Goal: Task Accomplishment & Management: Complete application form

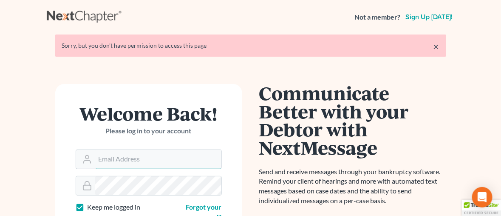
type input "[EMAIL_ADDRESS][DOMAIN_NAME]"
click at [436, 46] on link "×" at bounding box center [437, 46] width 6 height 10
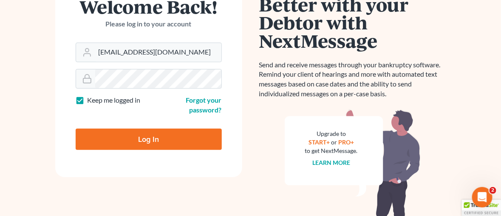
scroll to position [80, 0]
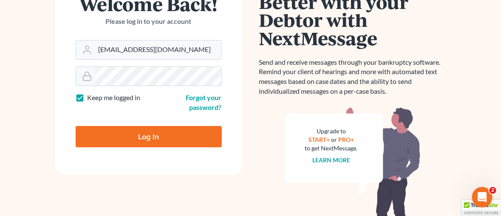
click at [148, 136] on input "Log In" at bounding box center [149, 136] width 146 height 21
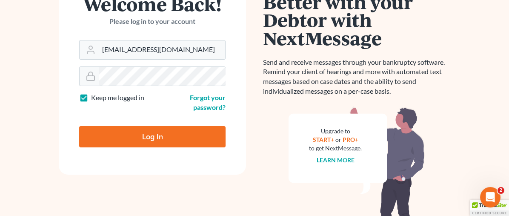
type input "Thinking..."
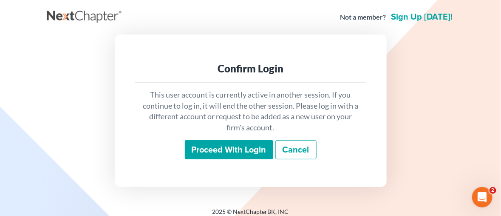
click at [244, 151] on input "Proceed with login" at bounding box center [229, 150] width 88 height 20
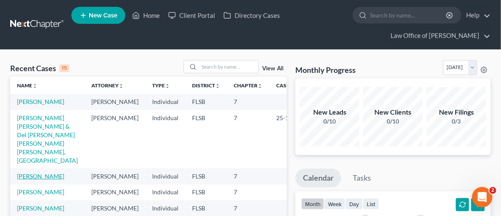
click at [38, 173] on link "[PERSON_NAME]" at bounding box center [40, 175] width 47 height 7
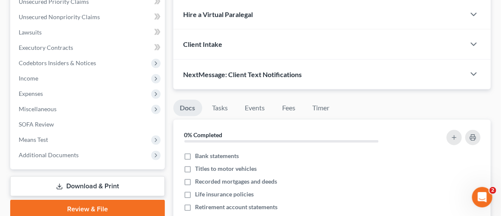
scroll to position [231, 0]
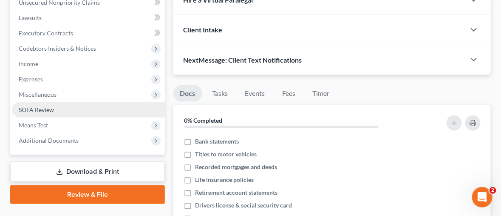
click at [48, 110] on span "SOFA Review" at bounding box center [36, 109] width 35 height 7
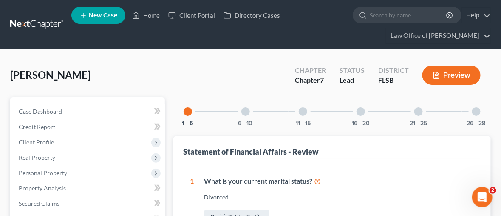
click at [417, 109] on div at bounding box center [419, 111] width 9 height 9
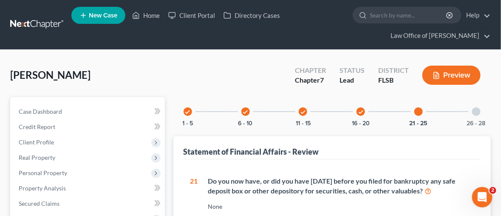
click at [475, 111] on div at bounding box center [476, 111] width 9 height 9
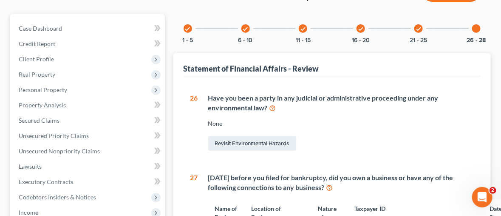
scroll to position [87, 0]
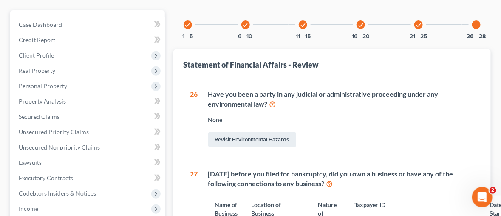
click at [243, 23] on icon "check" at bounding box center [246, 25] width 6 height 6
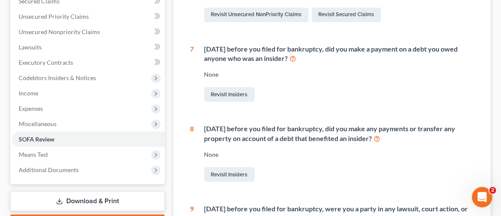
scroll to position [0, 0]
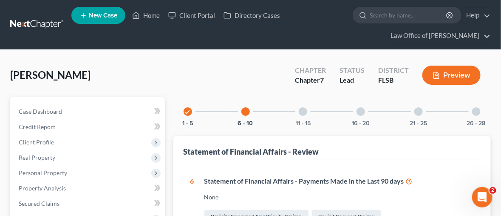
click at [190, 111] on icon "check" at bounding box center [188, 112] width 6 height 6
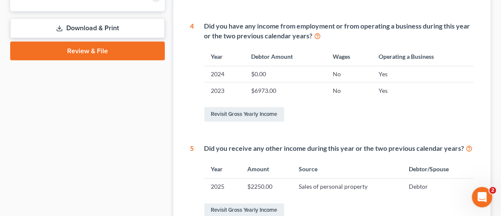
scroll to position [393, 0]
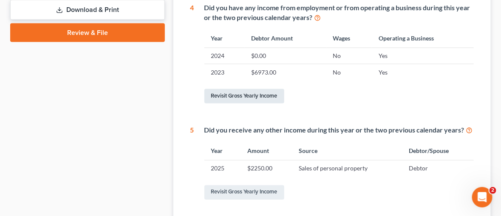
click at [228, 94] on link "Revisit Gross Yearly Income" at bounding box center [245, 96] width 80 height 14
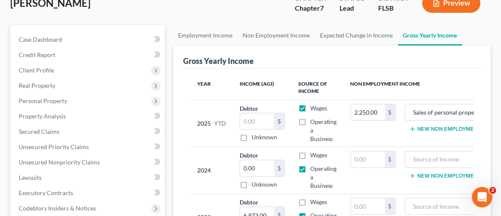
scroll to position [74, 0]
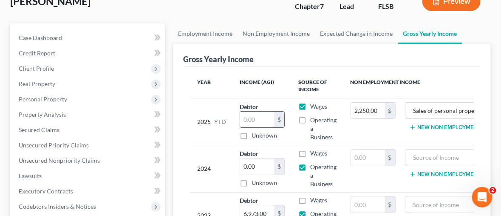
click at [249, 122] on input "text" at bounding box center [257, 119] width 34 height 16
click at [244, 117] on input "text" at bounding box center [257, 119] width 34 height 16
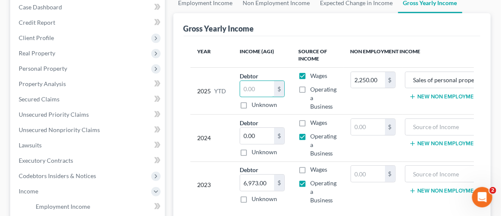
scroll to position [106, 0]
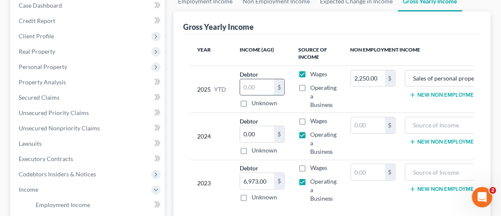
click at [245, 85] on input "text" at bounding box center [257, 87] width 34 height 16
click at [247, 88] on input "text" at bounding box center [257, 87] width 34 height 16
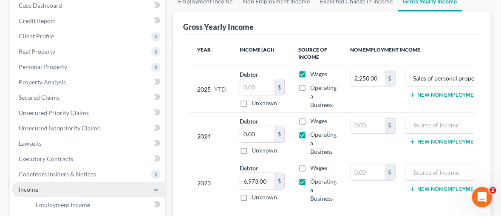
click at [33, 191] on span "Income" at bounding box center [29, 188] width 20 height 7
click at [32, 188] on span "Income" at bounding box center [29, 188] width 20 height 7
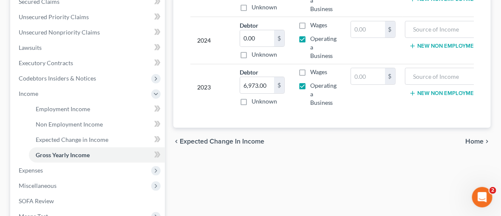
scroll to position [219, 0]
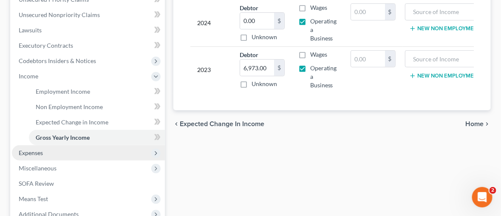
click at [48, 151] on span "Expenses" at bounding box center [88, 152] width 153 height 15
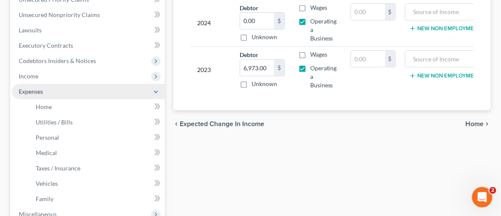
click at [48, 151] on li "Expenses Home Utilities / Bills Personal Medical" at bounding box center [88, 145] width 153 height 122
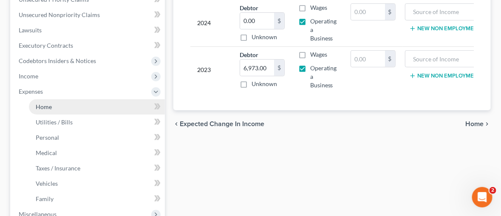
click at [46, 105] on span "Home" at bounding box center [44, 106] width 16 height 7
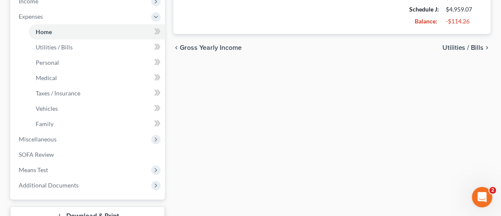
scroll to position [301, 0]
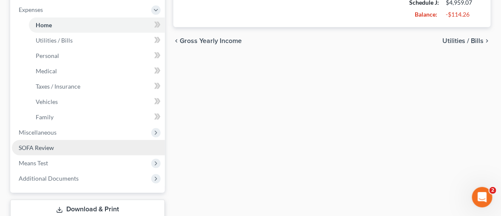
click at [23, 146] on span "SOFA Review" at bounding box center [36, 147] width 35 height 7
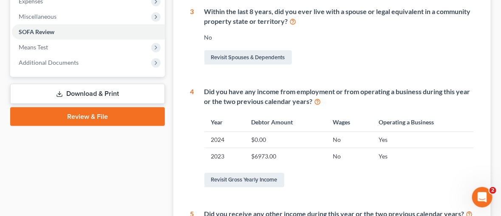
scroll to position [310, 0]
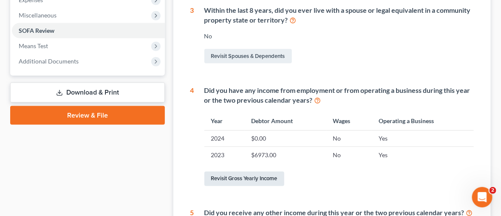
click at [236, 176] on link "Revisit Gross Yearly Income" at bounding box center [245, 178] width 80 height 14
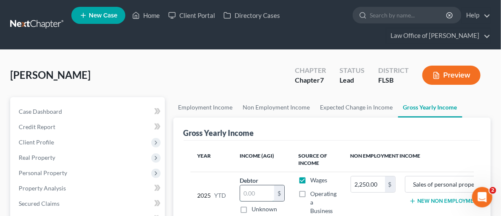
click at [249, 193] on input "text" at bounding box center [257, 193] width 34 height 16
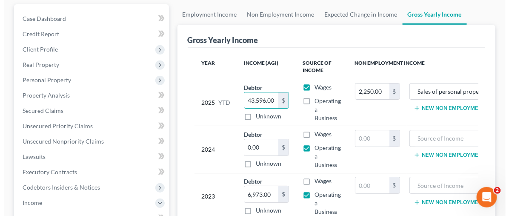
scroll to position [94, 0]
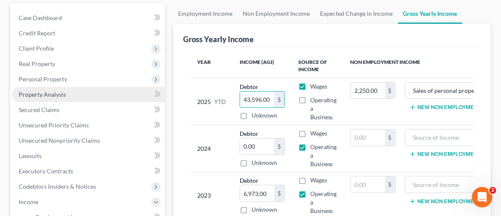
type input "43,596.00"
click at [31, 93] on span "Property Analysis" at bounding box center [42, 94] width 47 height 7
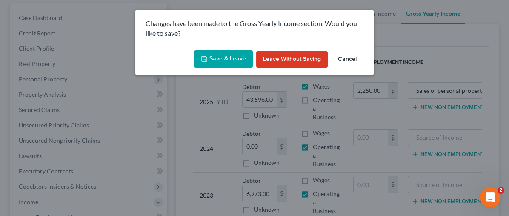
click at [219, 64] on button "Save & Leave" at bounding box center [223, 59] width 59 height 18
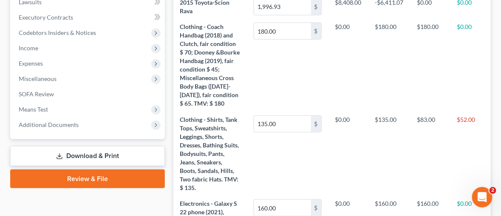
scroll to position [209, 0]
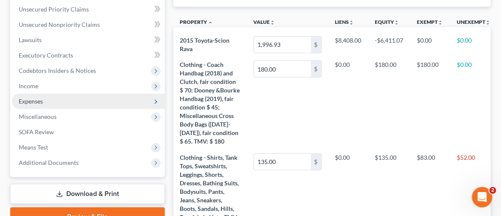
click at [44, 101] on span "Expenses" at bounding box center [88, 101] width 153 height 15
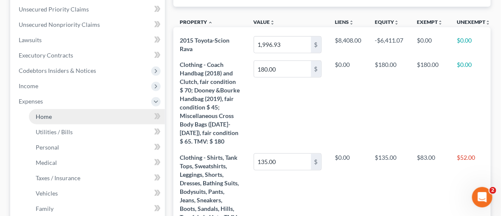
click at [51, 114] on span "Home" at bounding box center [44, 116] width 16 height 7
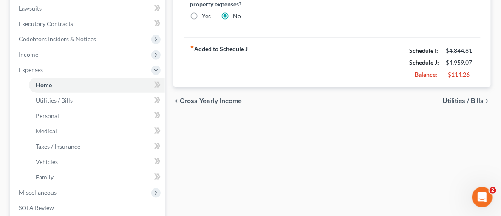
scroll to position [246, 0]
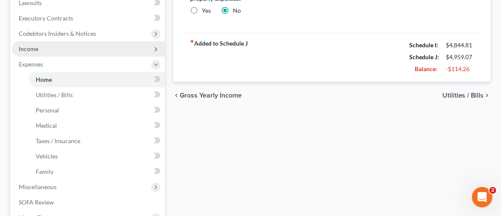
click at [32, 48] on span "Income" at bounding box center [29, 48] width 20 height 7
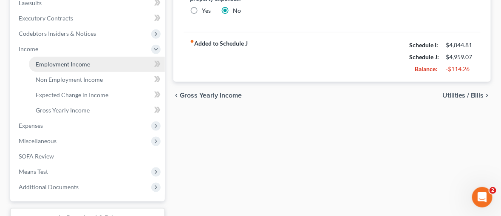
click at [82, 64] on span "Employment Income" at bounding box center [63, 63] width 54 height 7
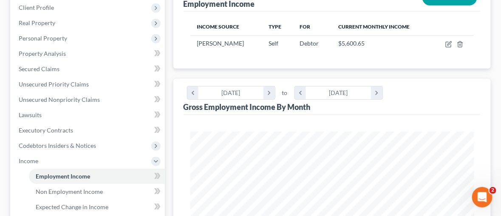
scroll to position [136, 0]
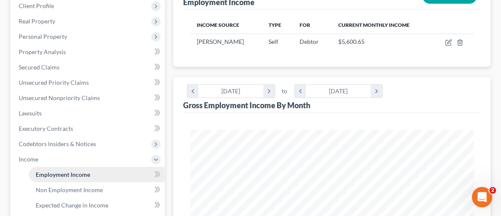
click at [68, 171] on span "Employment Income" at bounding box center [63, 174] width 54 height 7
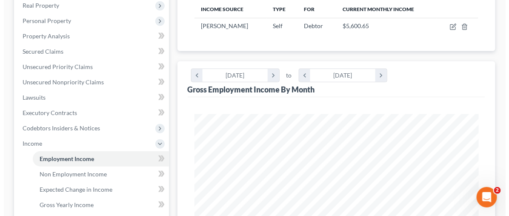
scroll to position [106, 0]
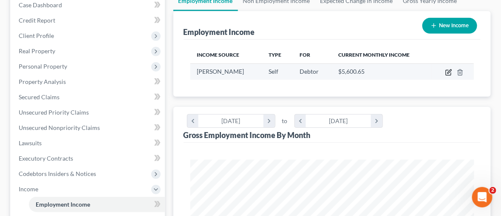
click at [449, 70] on icon "button" at bounding box center [449, 72] width 7 height 7
select select "1"
select select "0"
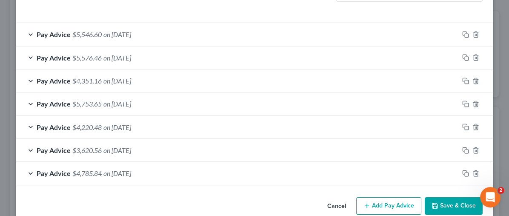
scroll to position [278, 0]
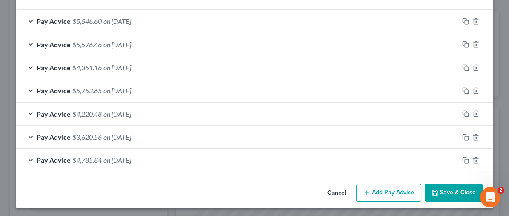
click at [29, 157] on div "Pay Advice $4,785.84 on [DATE]" at bounding box center [237, 159] width 442 height 23
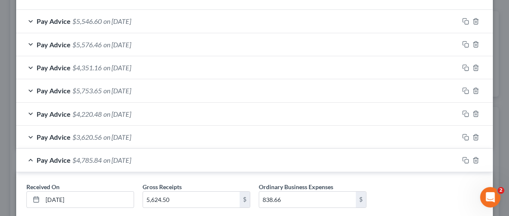
click at [27, 132] on div "Pay Advice $3,620.56 on [DATE]" at bounding box center [237, 136] width 442 height 23
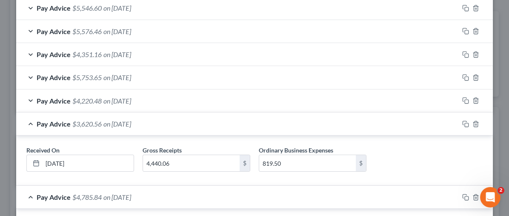
scroll to position [308, 0]
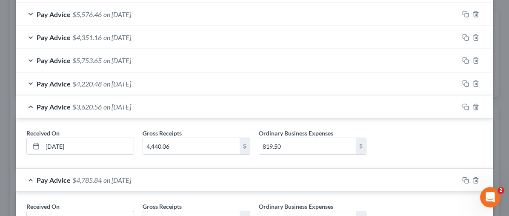
click at [28, 82] on div "Pay Advice $4,220.48 on [DATE]" at bounding box center [237, 83] width 442 height 23
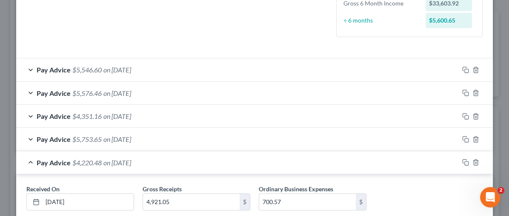
scroll to position [228, 0]
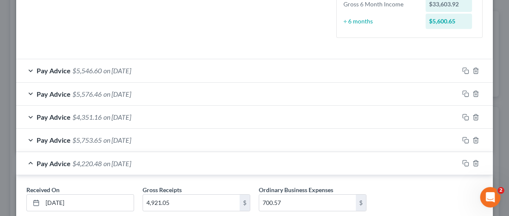
click at [27, 137] on div "Pay Advice $5,753.65 on [DATE]" at bounding box center [237, 139] width 442 height 23
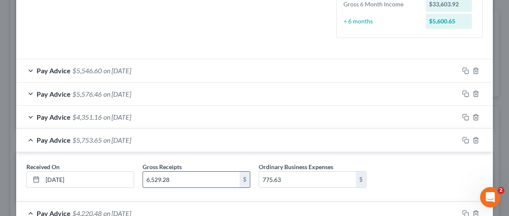
click at [152, 179] on input "6,529.28" at bounding box center [191, 179] width 97 height 16
click at [151, 178] on input "6,529.28" at bounding box center [191, 179] width 97 height 16
click at [150, 176] on input "629.28" at bounding box center [191, 179] width 97 height 16
type input "6,279.28"
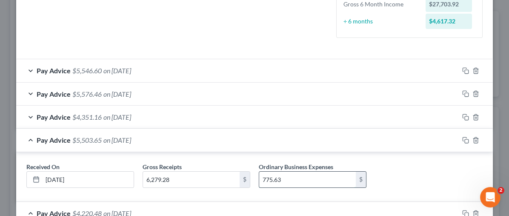
click at [318, 183] on input "775.63" at bounding box center [307, 179] width 97 height 16
click at [28, 117] on div "Pay Advice $4,351.16 on [DATE]" at bounding box center [237, 116] width 442 height 23
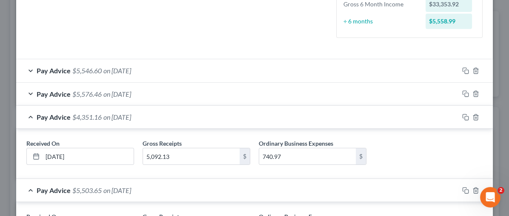
click at [28, 91] on div "Pay Advice $5,576.46 on [DATE]" at bounding box center [237, 93] width 442 height 23
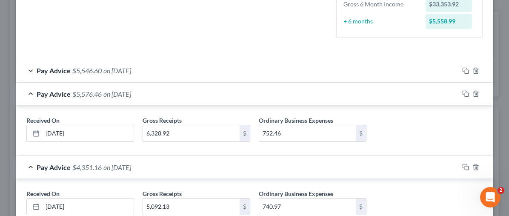
click at [27, 70] on div "Pay Advice $5,546.60 on [DATE]" at bounding box center [237, 70] width 442 height 23
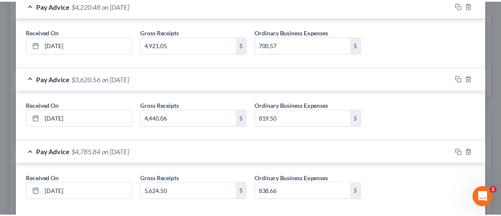
scroll to position [625, 0]
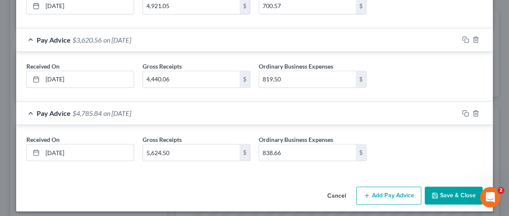
click at [448, 188] on button "Save & Close" at bounding box center [453, 195] width 58 height 18
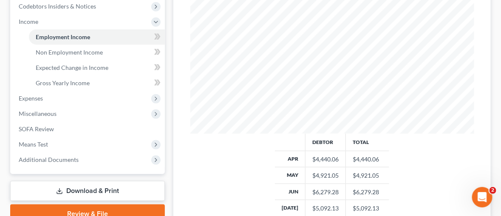
scroll to position [276, 0]
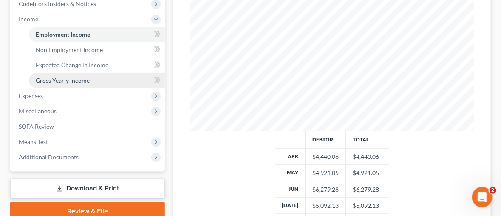
click at [45, 79] on span "Gross Yearly Income" at bounding box center [63, 80] width 54 height 7
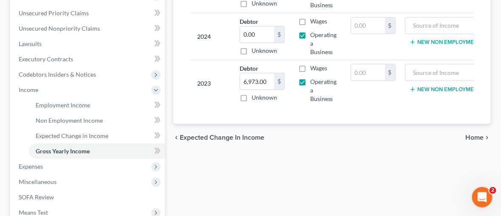
scroll to position [217, 0]
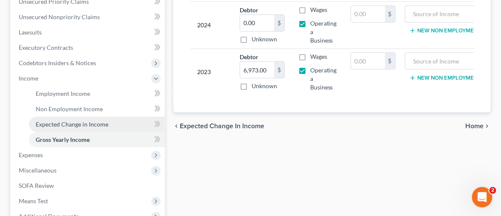
click at [51, 121] on span "Expected Change in Income" at bounding box center [72, 123] width 73 height 7
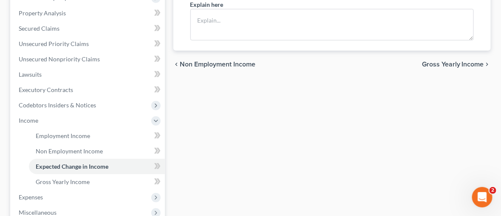
scroll to position [279, 0]
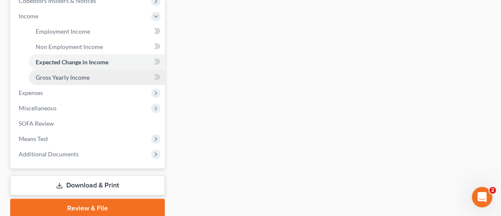
click at [48, 74] on span "Gross Yearly Income" at bounding box center [63, 77] width 54 height 7
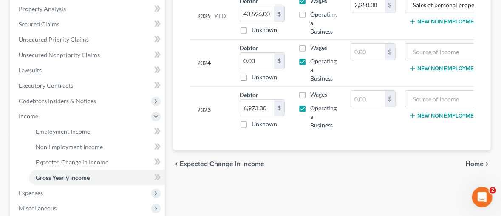
scroll to position [189, 0]
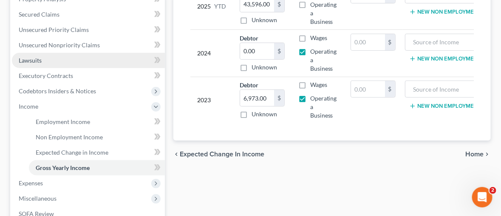
click at [25, 60] on span "Lawsuits" at bounding box center [30, 60] width 23 height 7
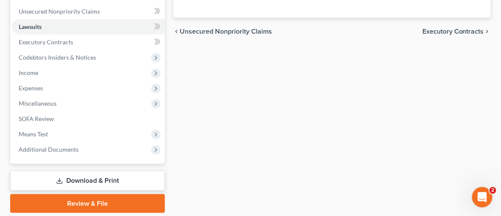
scroll to position [223, 0]
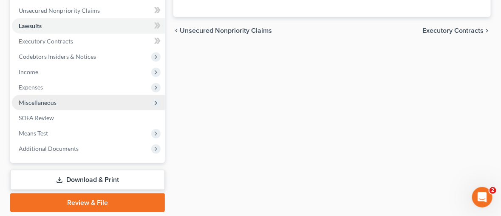
click at [49, 100] on span "Miscellaneous" at bounding box center [38, 102] width 38 height 7
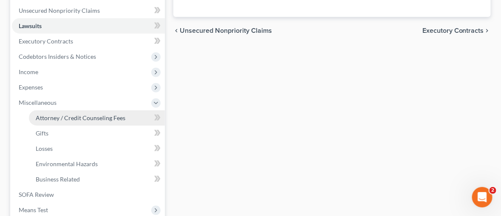
click at [76, 117] on span "Attorney / Credit Counseling Fees" at bounding box center [81, 117] width 90 height 7
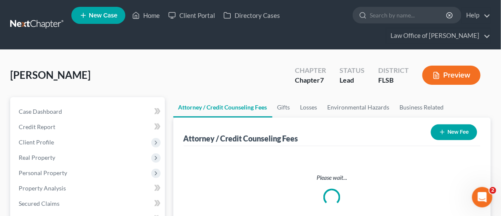
select select "0"
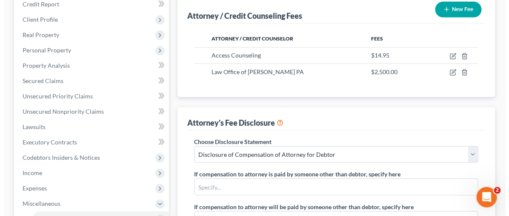
scroll to position [126, 0]
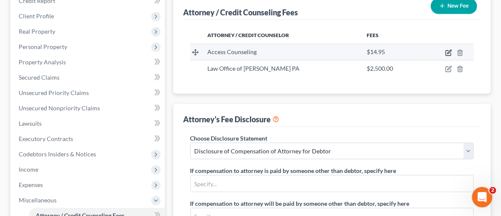
click at [449, 50] on icon "button" at bounding box center [449, 52] width 7 height 7
select select "4"
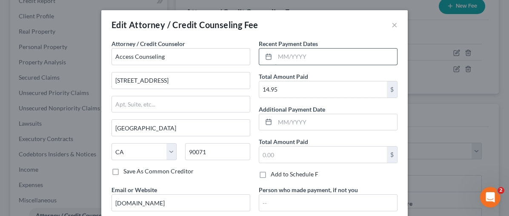
click at [278, 53] on input "text" at bounding box center [336, 56] width 122 height 16
type input "[DATE]"
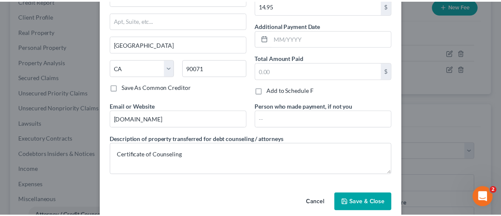
scroll to position [94, 0]
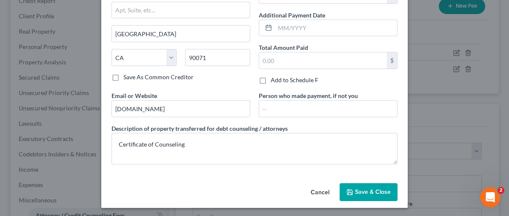
click at [370, 193] on button "Save & Close" at bounding box center [368, 192] width 58 height 18
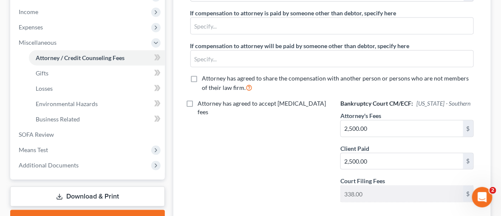
scroll to position [285, 0]
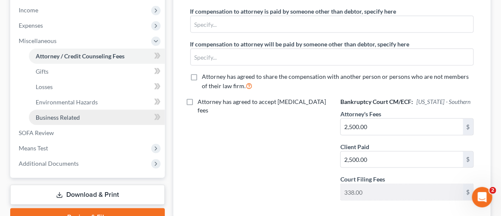
click at [61, 114] on span "Business Related" at bounding box center [58, 117] width 44 height 7
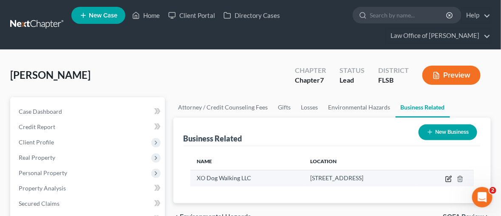
click at [448, 177] on icon "button" at bounding box center [450, 178] width 4 height 4
select select "member"
select select "9"
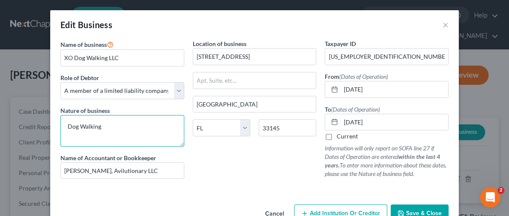
click at [110, 126] on textarea "Dog Walking" at bounding box center [122, 130] width 124 height 31
type textarea "Dog Walking and Boarding"
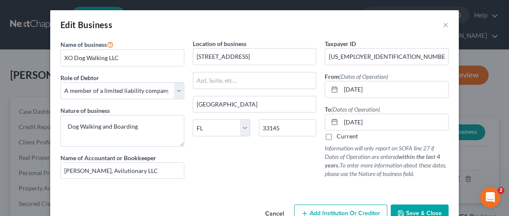
click at [406, 213] on span "Save & Close" at bounding box center [424, 212] width 36 height 7
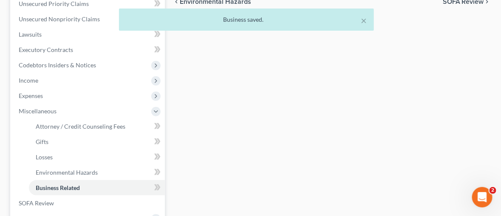
scroll to position [217, 0]
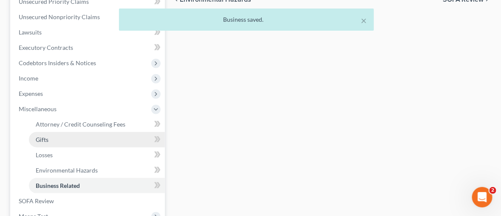
click at [43, 140] on span "Gifts" at bounding box center [42, 139] width 13 height 7
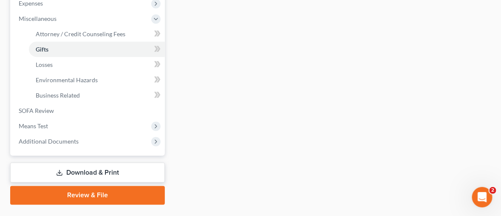
scroll to position [314, 0]
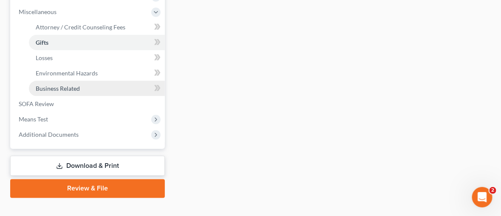
click at [52, 88] on span "Business Related" at bounding box center [58, 88] width 44 height 7
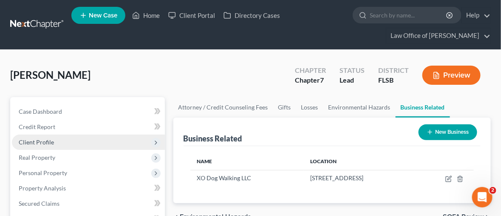
click at [47, 138] on span "Client Profile" at bounding box center [36, 141] width 35 height 7
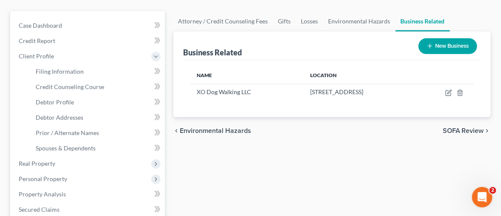
scroll to position [85, 0]
drag, startPoint x: 501, startPoint y: 73, endPoint x: 512, endPoint y: 44, distance: 31.0
click at [501, 44] on html "Home New Case Client Portal Directory Cases Law Office of [PERSON_NAME] [EMAIL_…" at bounding box center [250, 194] width 501 height 559
drag, startPoint x: 423, startPoint y: 157, endPoint x: 461, endPoint y: 132, distance: 45.1
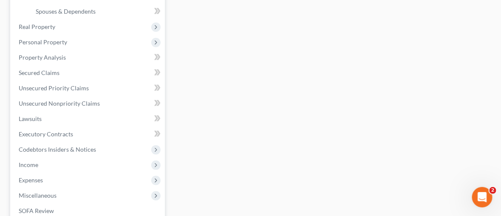
scroll to position [216, 0]
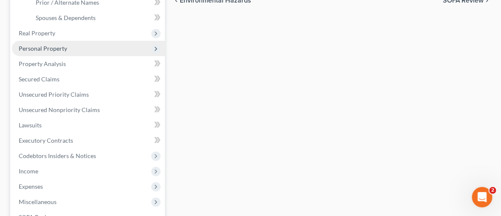
click at [48, 48] on span "Personal Property" at bounding box center [43, 48] width 48 height 7
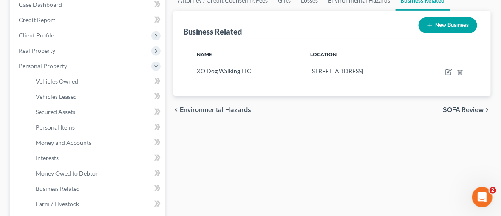
scroll to position [103, 0]
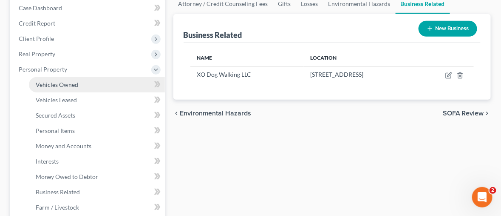
click at [64, 84] on span "Vehicles Owned" at bounding box center [57, 84] width 43 height 7
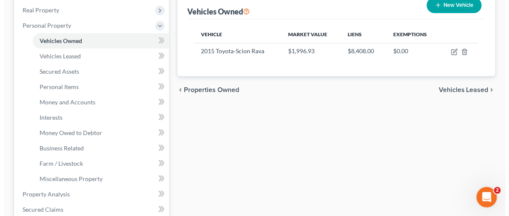
scroll to position [152, 0]
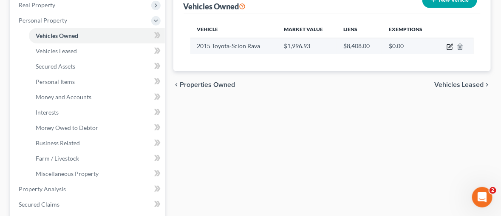
click at [450, 45] on icon "button" at bounding box center [451, 46] width 4 height 4
select select "0"
select select "11"
select select "2"
select select "0"
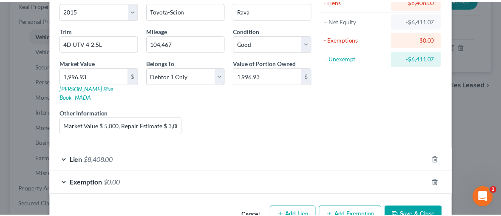
scroll to position [93, 0]
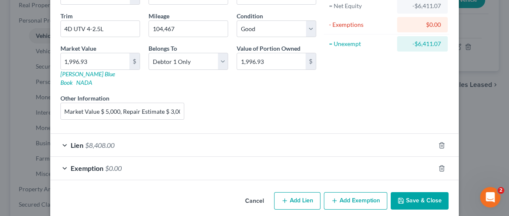
click at [407, 192] on button "Save & Close" at bounding box center [419, 201] width 58 height 18
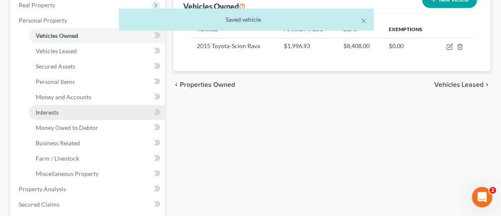
click at [52, 109] on span "Interests" at bounding box center [47, 111] width 23 height 7
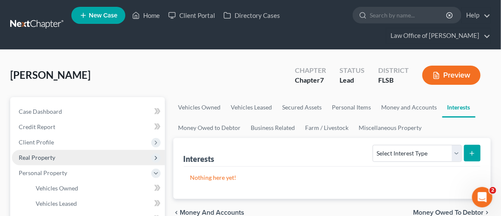
click at [48, 156] on span "Real Property" at bounding box center [37, 157] width 37 height 7
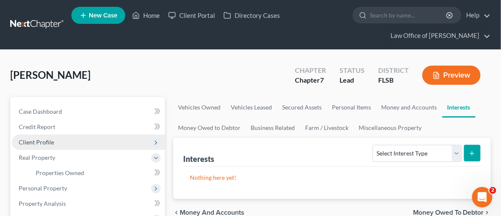
click at [42, 143] on span "Client Profile" at bounding box center [36, 141] width 35 height 7
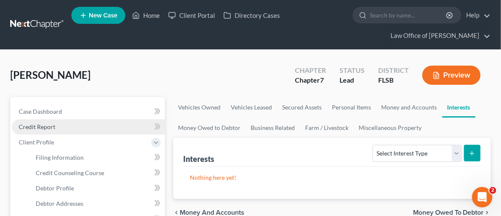
click at [43, 124] on span "Credit Report" at bounding box center [37, 126] width 37 height 7
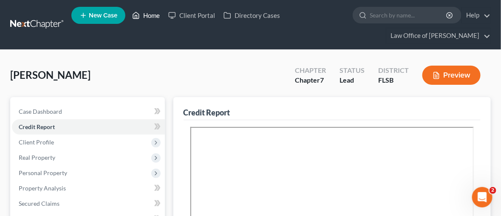
click at [146, 13] on link "Home" at bounding box center [146, 15] width 36 height 15
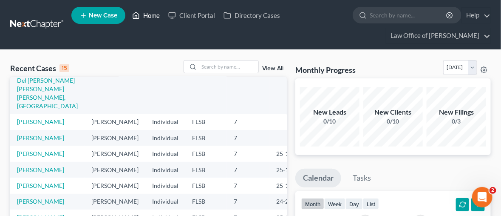
scroll to position [89, 0]
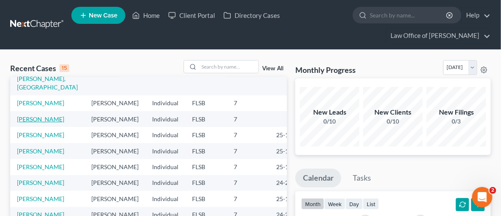
click at [23, 122] on link "[PERSON_NAME]" at bounding box center [40, 118] width 47 height 7
